Goal: Task Accomplishment & Management: Use online tool/utility

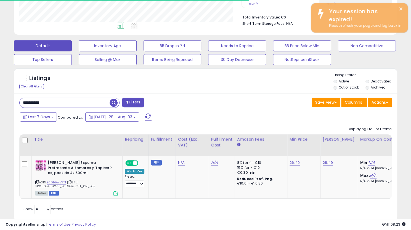
scroll to position [113, 222]
drag, startPoint x: 26, startPoint y: 95, endPoint x: 3, endPoint y: 92, distance: 22.6
click at [3, 92] on div "**********" at bounding box center [206, 59] width 406 height 339
paste input "text"
type input "**********"
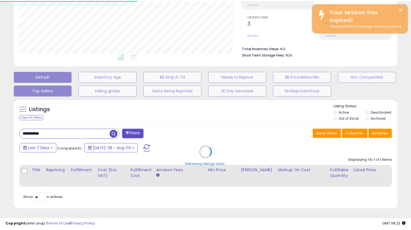
scroll to position [276228, 276119]
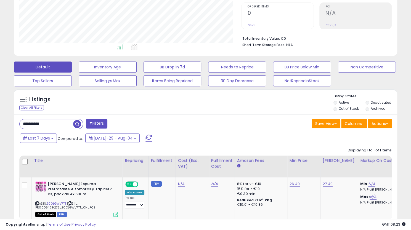
scroll to position [113, 0]
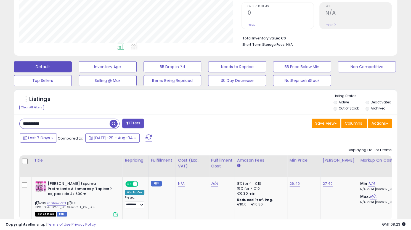
drag, startPoint x: 61, startPoint y: 125, endPoint x: 10, endPoint y: 115, distance: 51.3
click at [10, 115] on div "Listings Clear All Filters" at bounding box center [206, 167] width 392 height 163
paste input "text"
type input "**********"
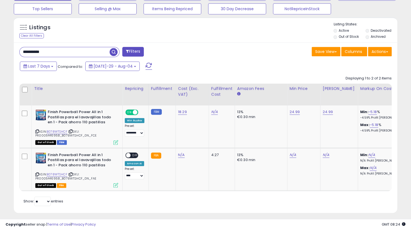
scroll to position [192, 0]
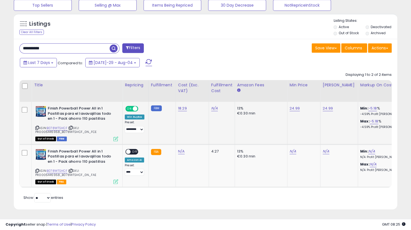
click at [45, 137] on span "Out of Stock" at bounding box center [45, 139] width 21 height 5
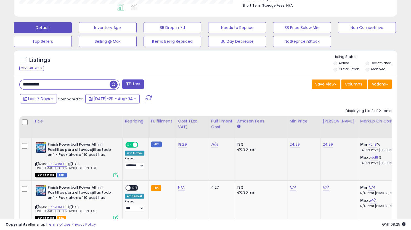
scroll to position [151, 0]
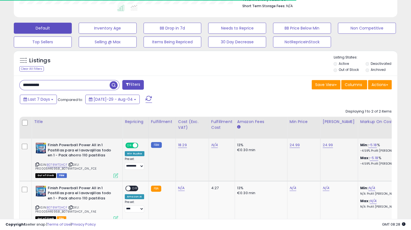
click at [47, 174] on span "Out of Stock" at bounding box center [45, 176] width 21 height 5
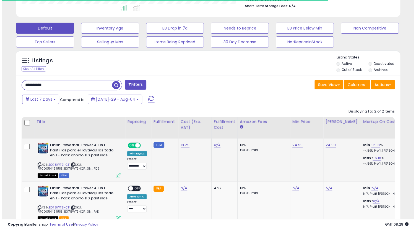
scroll to position [157, 0]
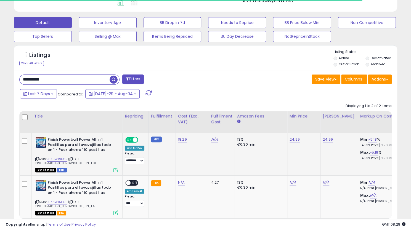
click at [117, 169] on icon at bounding box center [116, 170] width 5 height 5
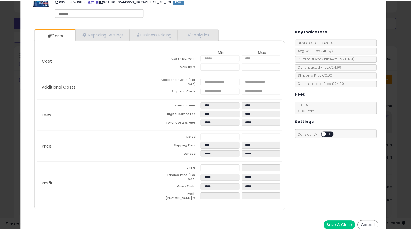
scroll to position [0, 0]
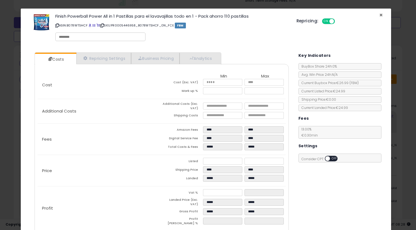
click at [379, 14] on span "×" at bounding box center [381, 15] width 4 height 8
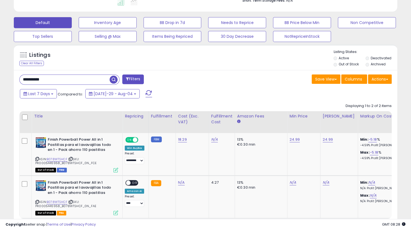
scroll to position [276228, 276119]
